Goal: Find specific page/section: Find specific page/section

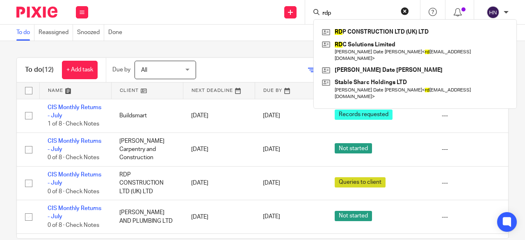
type input "rdp"
click button "submit" at bounding box center [0, 0] width 0 height 0
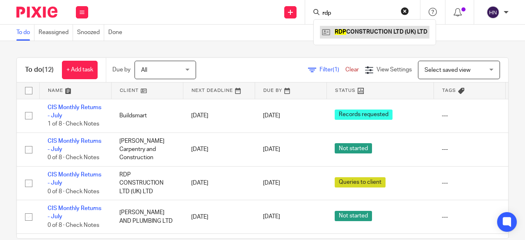
click at [341, 34] on link at bounding box center [374, 32] width 109 height 12
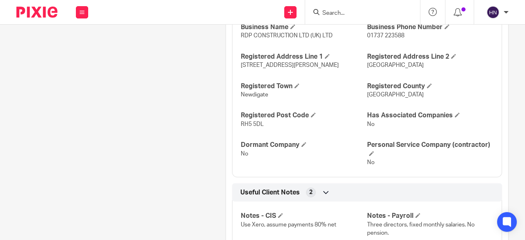
scroll to position [430, 0]
